Goal: Information Seeking & Learning: Find specific fact

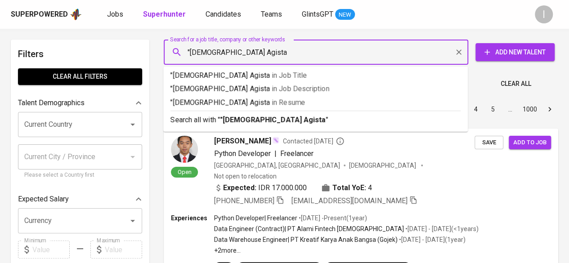
type input ""[DEMOGRAPHIC_DATA] Agista""
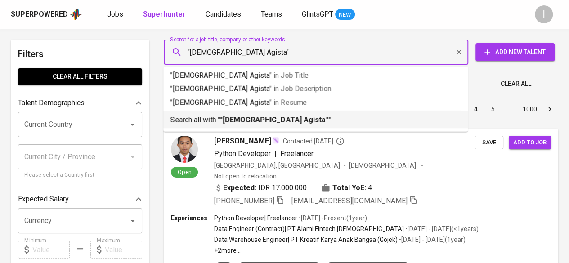
click at [247, 119] on b ""[DEMOGRAPHIC_DATA] Agista"" at bounding box center [274, 120] width 108 height 9
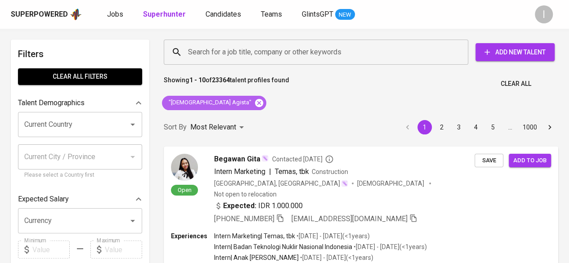
click at [254, 107] on icon at bounding box center [259, 103] width 10 height 10
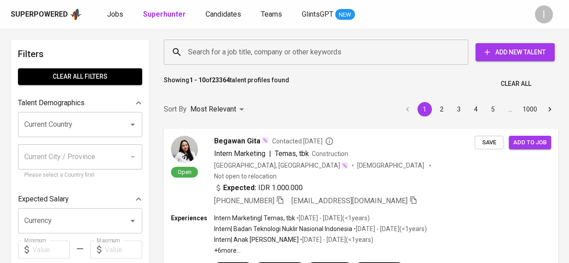
click at [219, 53] on input "Search for a job title, company or other keywords" at bounding box center [318, 52] width 265 height 17
paste input "[DOMAIN_NAME][EMAIL_ADDRESS][DOMAIN_NAME]"
type input "[DOMAIN_NAME][EMAIL_ADDRESS][DOMAIN_NAME]"
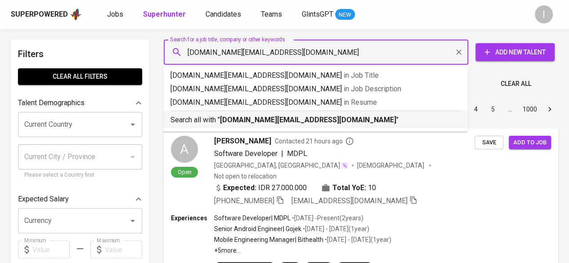
click at [245, 114] on div "Search all with " [DOMAIN_NAME][EMAIL_ADDRESS][DOMAIN_NAME] "" at bounding box center [315, 118] width 290 height 15
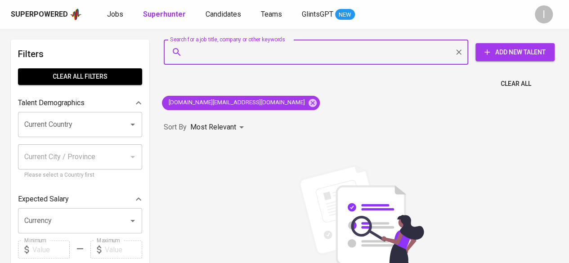
scroll to position [9, 0]
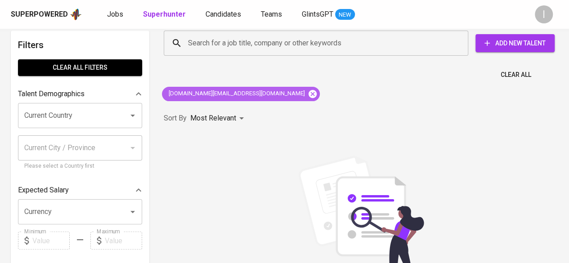
click at [307, 92] on icon at bounding box center [312, 94] width 10 height 10
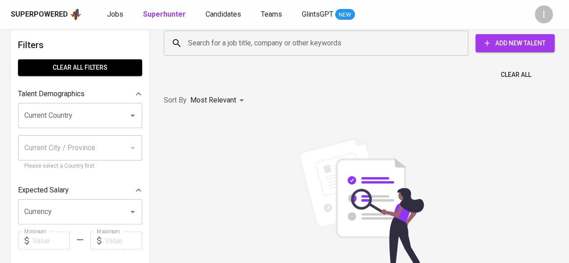
click at [210, 40] on input "Search for a job title, company or other keywords" at bounding box center [318, 43] width 265 height 17
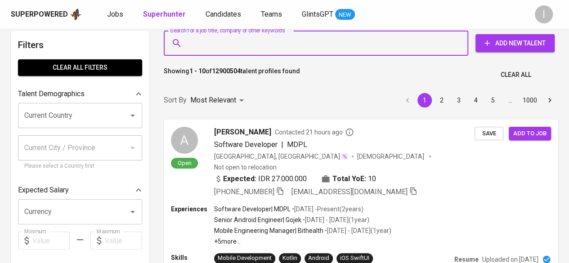
click at [210, 40] on input "Search for a job title, company or other keywords" at bounding box center [318, 43] width 265 height 17
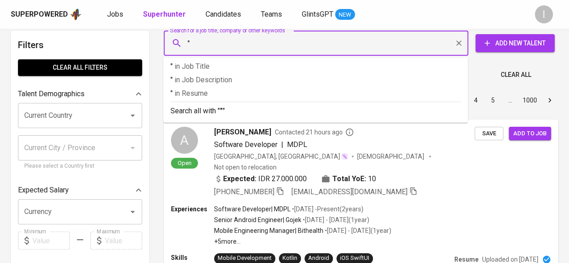
paste input "Riskah Yullyanti"
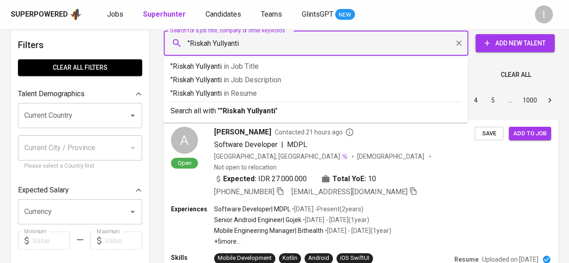
type input ""Riskah Yullyanti""
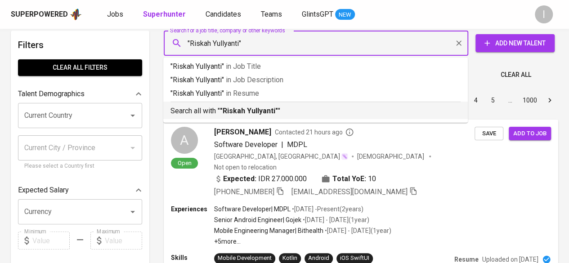
click at [240, 106] on p "Search all with " "Riskah Yullyanti" "" at bounding box center [315, 111] width 290 height 11
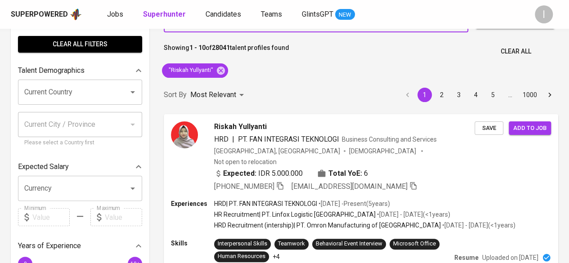
scroll to position [32, 0]
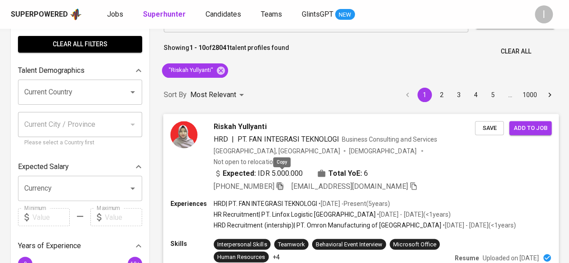
click at [283, 182] on icon "button" at bounding box center [280, 186] width 8 height 8
